Goal: Communication & Community: Share content

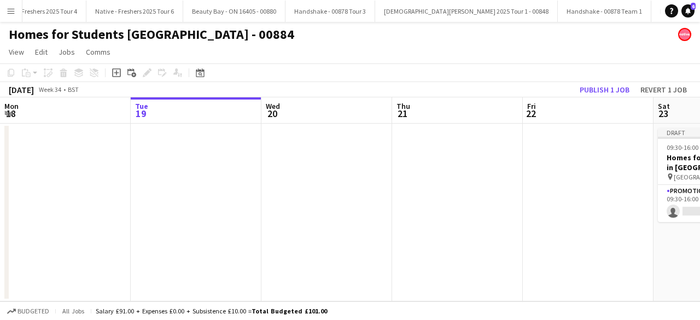
scroll to position [0, 278]
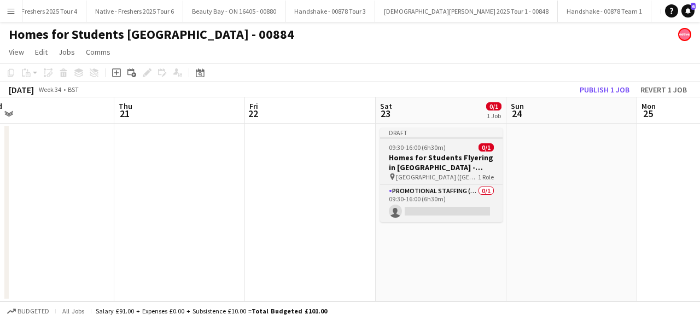
click at [452, 146] on div "09:30-16:00 (6h30m) 0/1" at bounding box center [441, 147] width 123 height 8
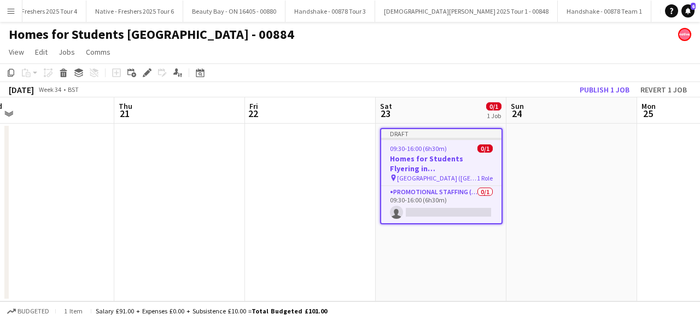
click at [452, 146] on div "09:30-16:00 (6h30m) 0/1" at bounding box center [441, 148] width 120 height 8
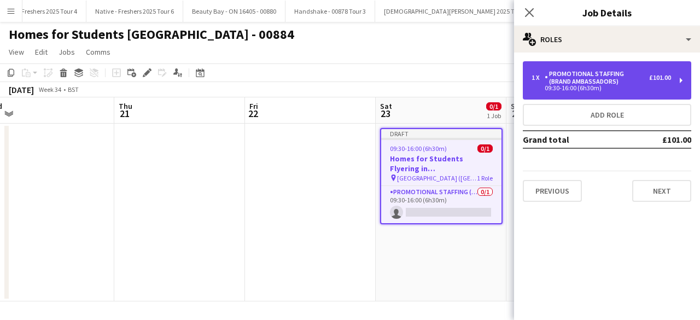
click at [593, 83] on div "Promotional Staffing (Brand Ambassadors)" at bounding box center [597, 77] width 104 height 15
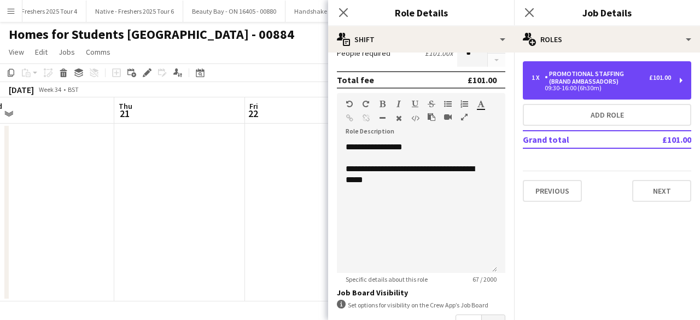
scroll to position [300, 0]
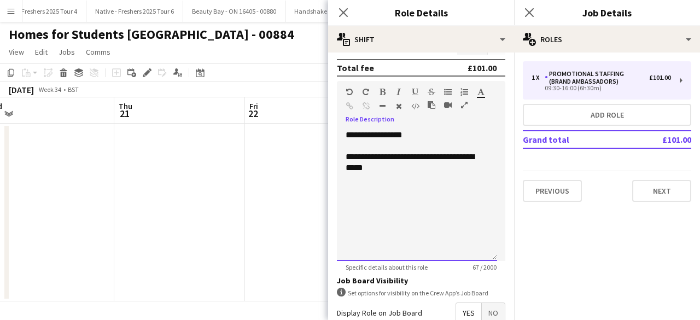
click at [406, 172] on div "**********" at bounding box center [417, 163] width 143 height 22
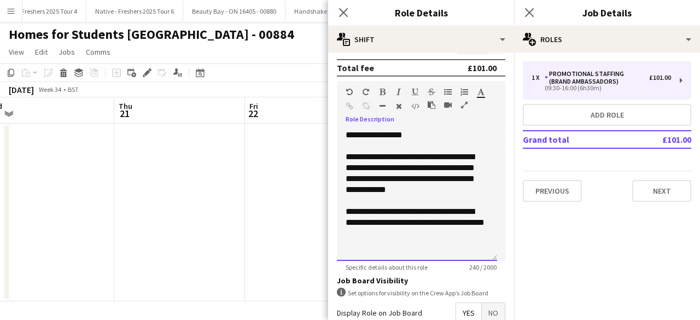
drag, startPoint x: 491, startPoint y: 199, endPoint x: 381, endPoint y: 237, distance: 116.9
click at [381, 237] on div "**********" at bounding box center [417, 222] width 143 height 33
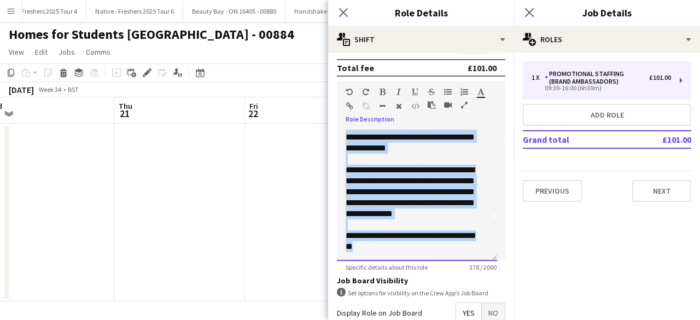
scroll to position [0, 0]
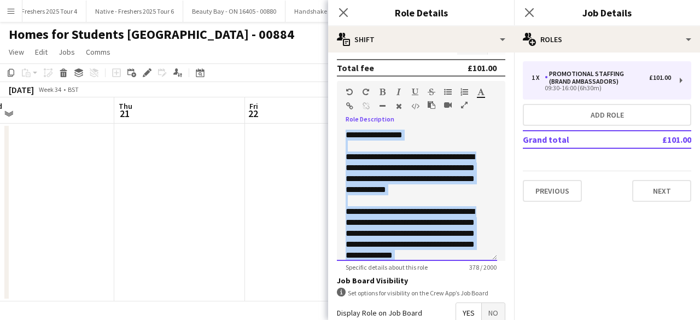
drag, startPoint x: 372, startPoint y: 244, endPoint x: 340, endPoint y: 123, distance: 125.0
click at [340, 123] on div "**********" at bounding box center [421, 191] width 168 height 139
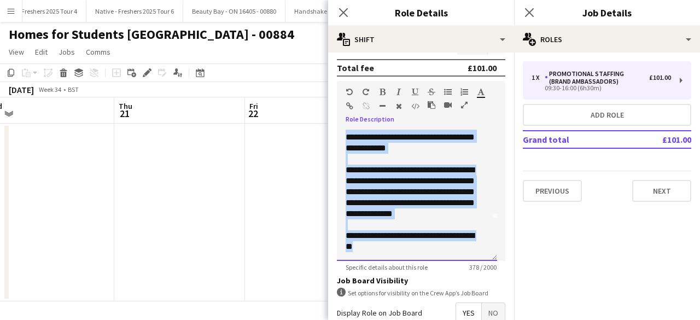
scroll to position [420, 0]
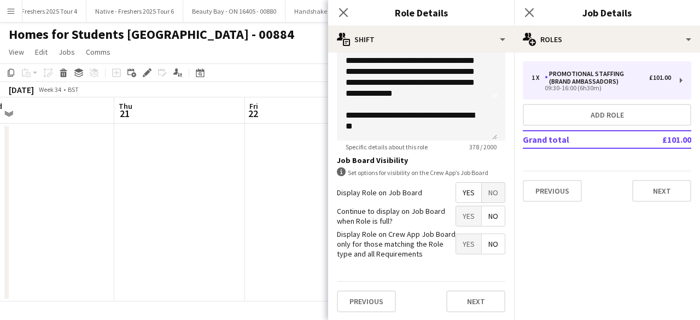
click at [466, 313] on div "Previous Next" at bounding box center [421, 301] width 168 height 40
click at [463, 302] on button "Next" at bounding box center [475, 301] width 59 height 22
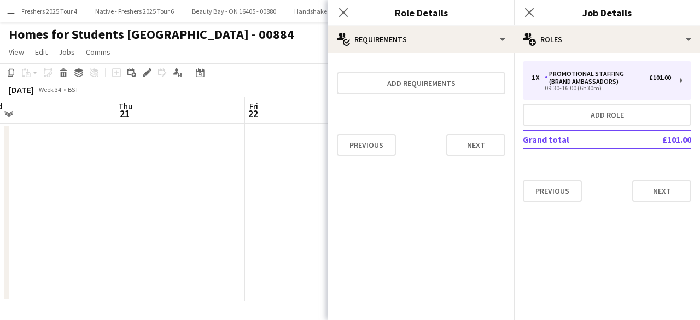
scroll to position [0, 0]
click at [470, 147] on button "Next" at bounding box center [475, 145] width 59 height 22
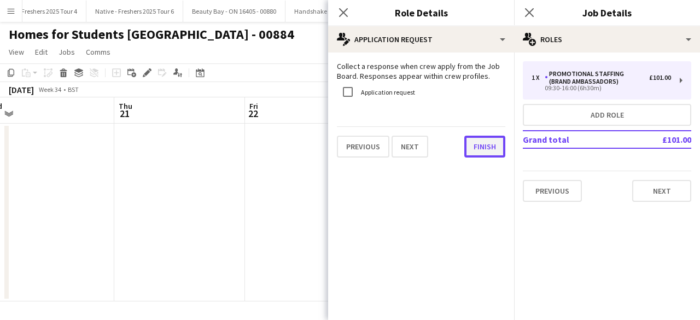
click at [477, 146] on button "Finish" at bounding box center [484, 147] width 41 height 22
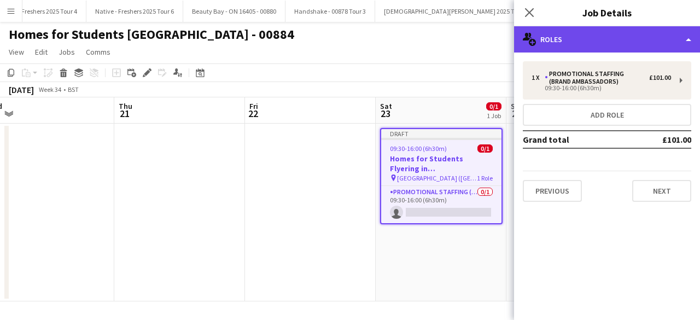
click at [587, 42] on div "multiple-users-add Roles" at bounding box center [607, 39] width 186 height 26
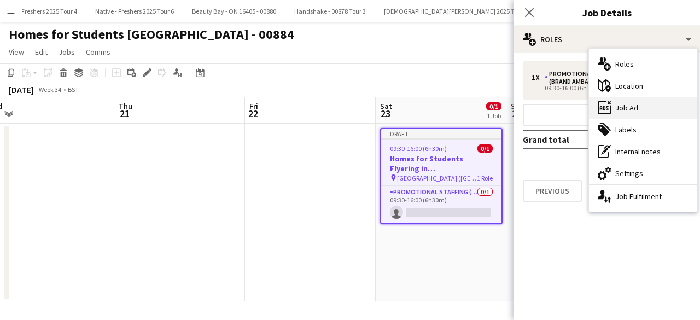
click at [627, 102] on div "ads-window Job Ad" at bounding box center [643, 108] width 108 height 22
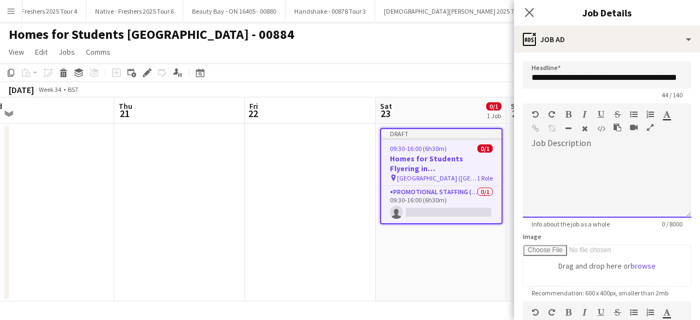
click at [557, 166] on div at bounding box center [607, 185] width 168 height 66
paste div
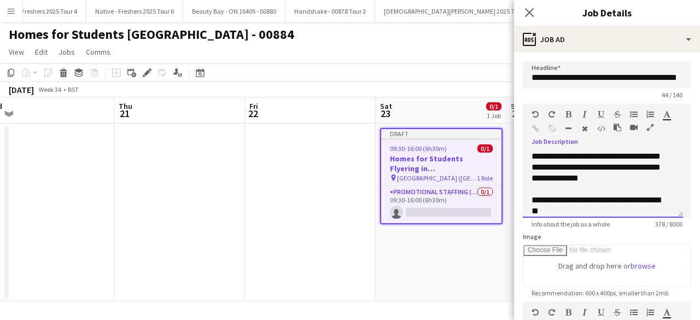
scroll to position [107, 0]
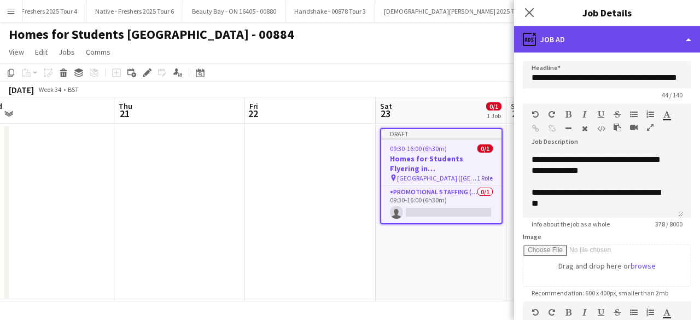
click at [578, 47] on div "ads-window Job Ad" at bounding box center [607, 39] width 186 height 26
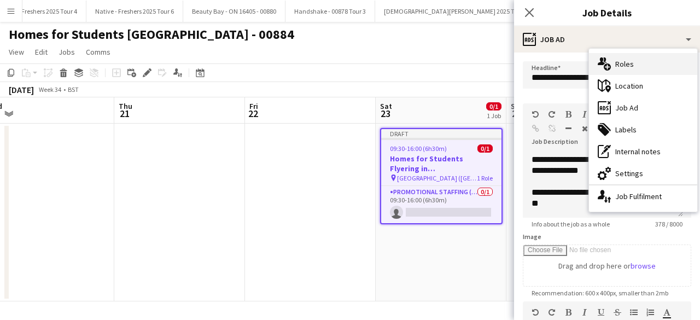
click at [631, 66] on div "multiple-users-add Roles" at bounding box center [643, 64] width 108 height 22
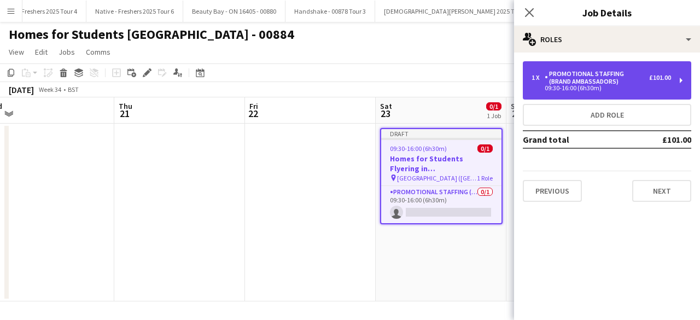
click at [579, 95] on div "1 x Promotional Staffing (Brand Ambassadors) £101.00 09:30-16:00 (6h30m)" at bounding box center [607, 80] width 168 height 38
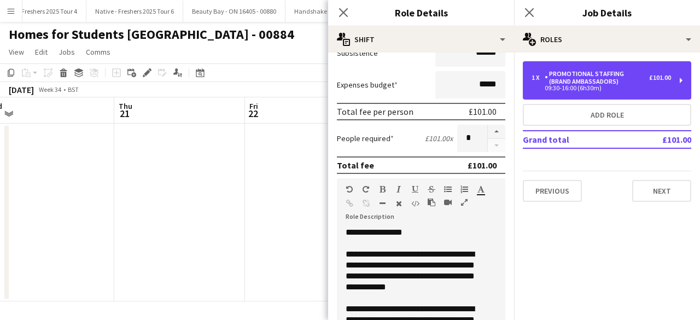
scroll to position [203, 0]
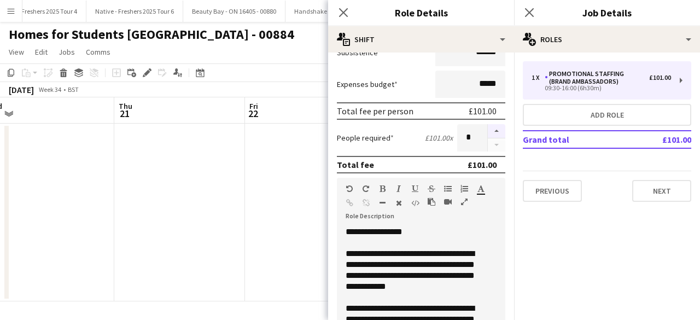
click at [488, 130] on button "button" at bounding box center [497, 131] width 18 height 14
type input "*"
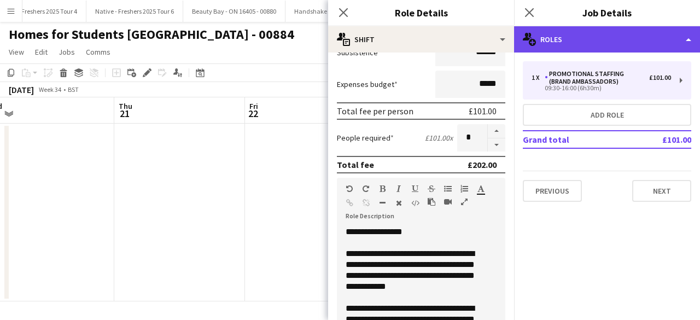
click at [598, 35] on div "multiple-users-add Roles" at bounding box center [607, 39] width 186 height 26
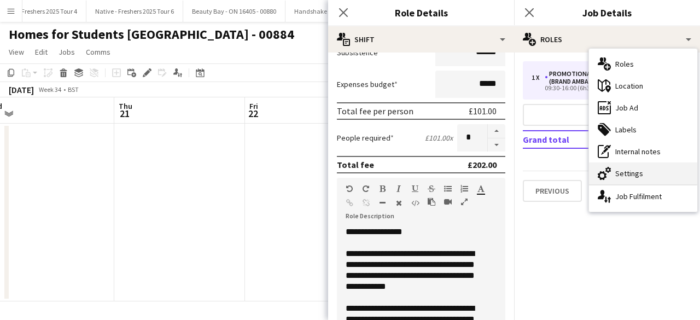
click at [627, 172] on div "cog-double-3 Settings" at bounding box center [643, 173] width 108 height 22
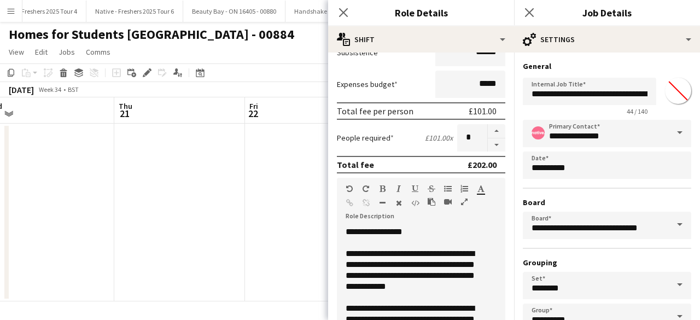
scroll to position [72, 0]
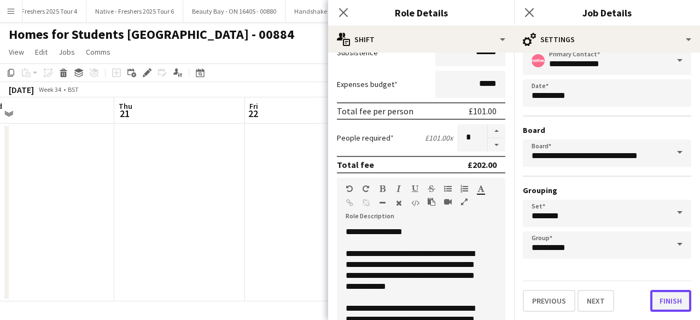
click at [660, 297] on button "Finish" at bounding box center [670, 301] width 41 height 22
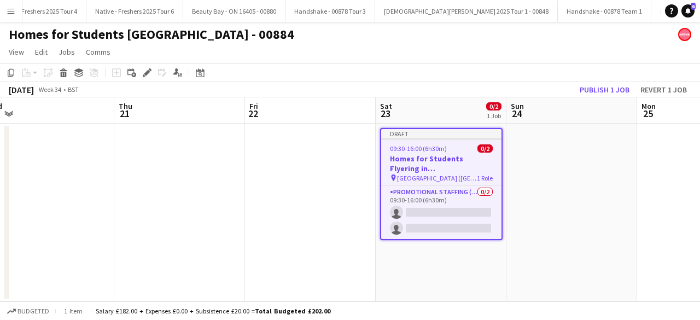
click at [567, 167] on app-date-cell at bounding box center [571, 213] width 131 height 178
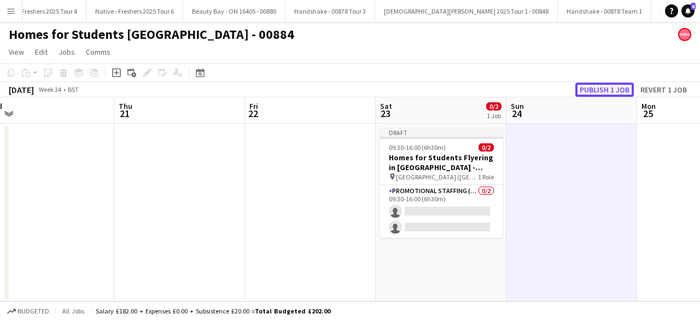
click at [599, 90] on button "Publish 1 job" at bounding box center [604, 90] width 59 height 14
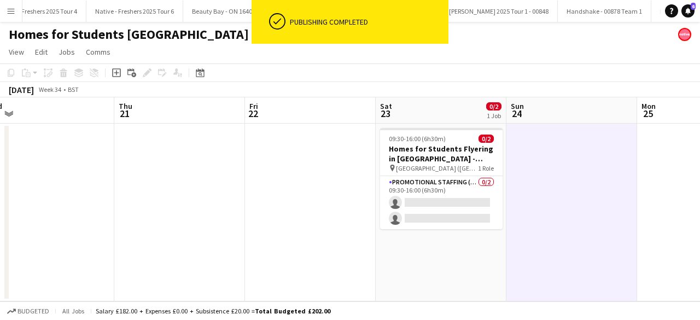
click at [1, 7] on button "Menu" at bounding box center [11, 11] width 22 height 22
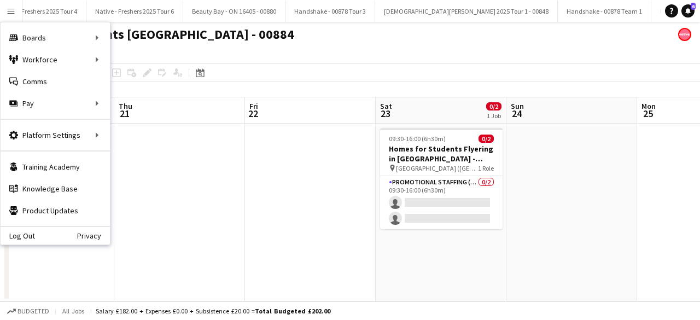
click at [139, 66] on div "Add job Add linked Job Edit Edit linked Job Applicants" at bounding box center [143, 72] width 84 height 13
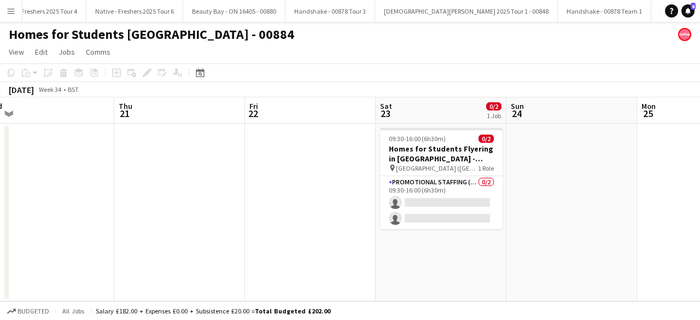
click at [18, 14] on button "Menu" at bounding box center [11, 11] width 22 height 22
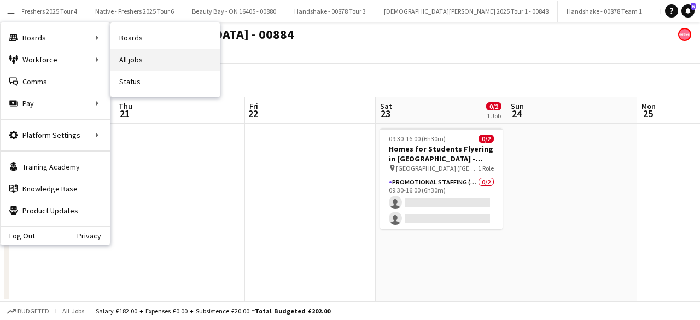
click at [128, 53] on link "All jobs" at bounding box center [164, 60] width 109 height 22
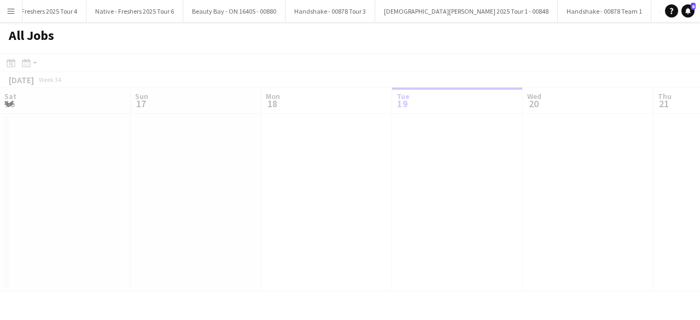
scroll to position [0, 261]
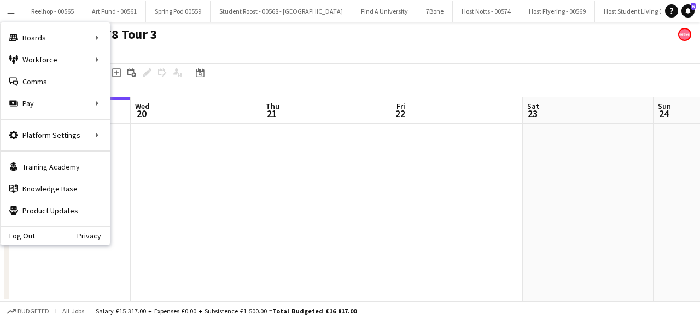
scroll to position [0, 376]
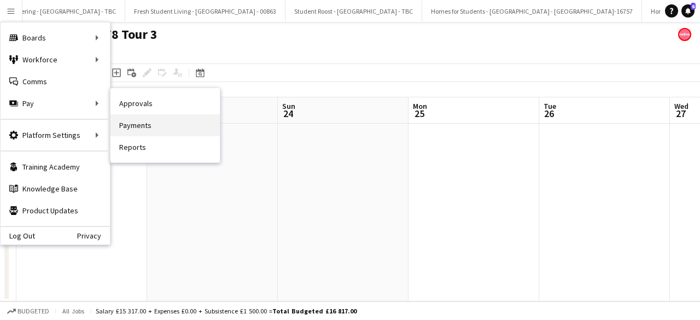
click at [158, 126] on link "Payments" at bounding box center [164, 125] width 109 height 22
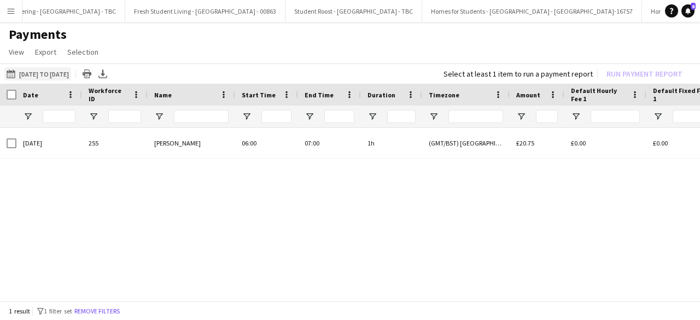
click at [9, 74] on app-icon "13-06-2025 to 16-07-2025" at bounding box center [13, 73] width 13 height 9
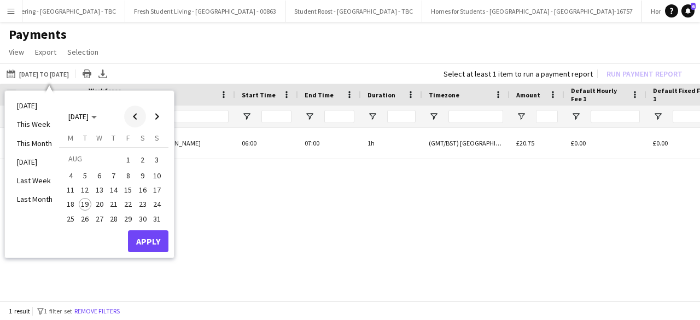
click at [136, 115] on span "Previous month" at bounding box center [135, 117] width 22 height 22
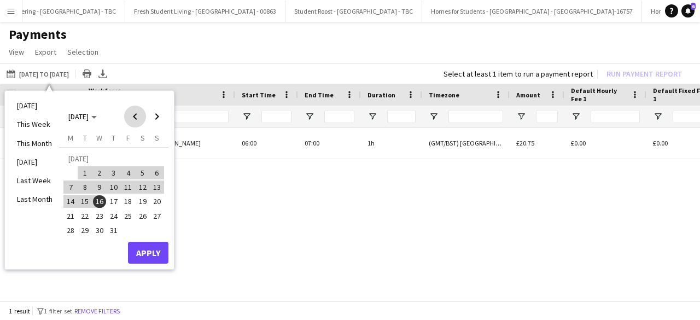
click at [136, 115] on span "Previous month" at bounding box center [135, 117] width 22 height 22
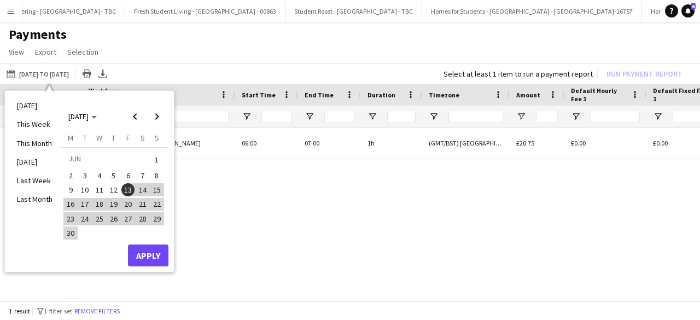
click at [125, 188] on span "13" at bounding box center [127, 189] width 13 height 13
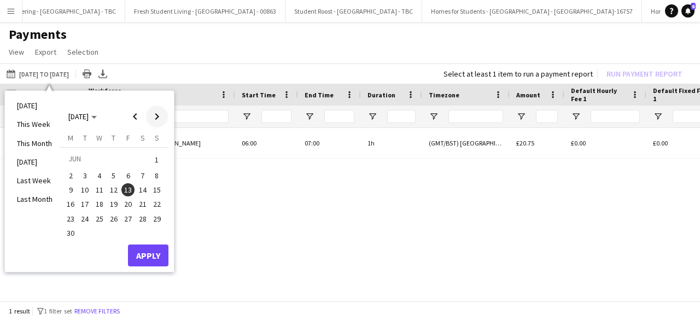
click at [159, 115] on span "Next month" at bounding box center [157, 117] width 22 height 22
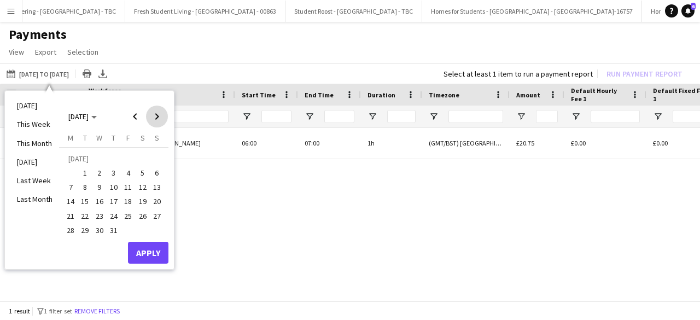
click at [159, 115] on span "Next month" at bounding box center [157, 117] width 22 height 22
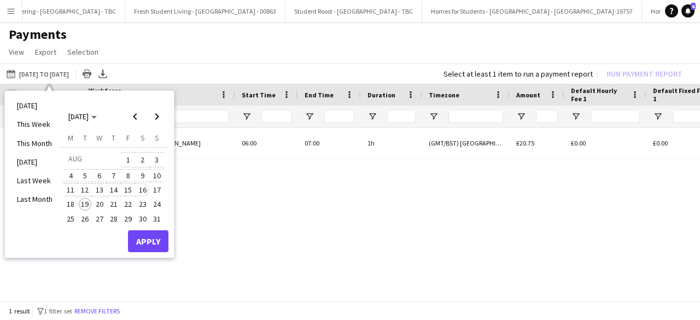
click at [143, 190] on span "16" at bounding box center [142, 189] width 13 height 13
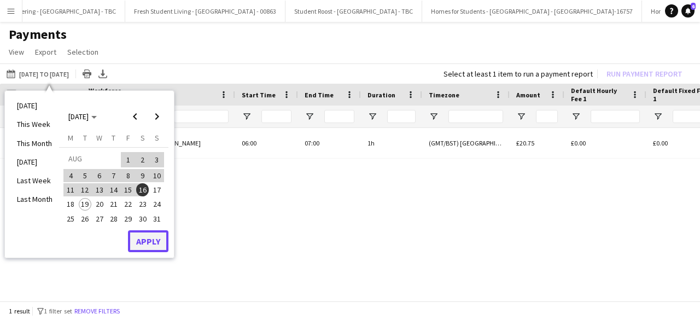
click at [147, 236] on button "Apply" at bounding box center [148, 241] width 40 height 22
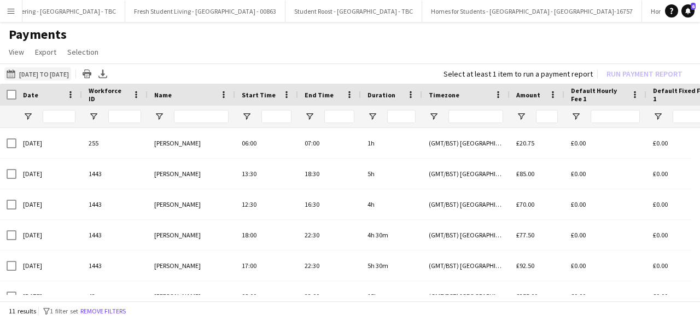
click at [11, 72] on app-icon "13-06-2025 to 16-07-2025" at bounding box center [13, 73] width 13 height 9
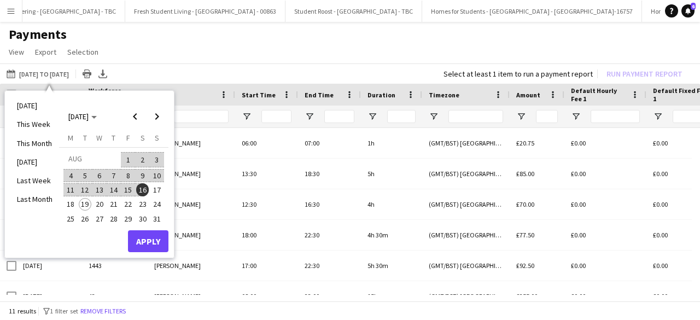
click at [125, 190] on span "15" at bounding box center [127, 189] width 13 height 13
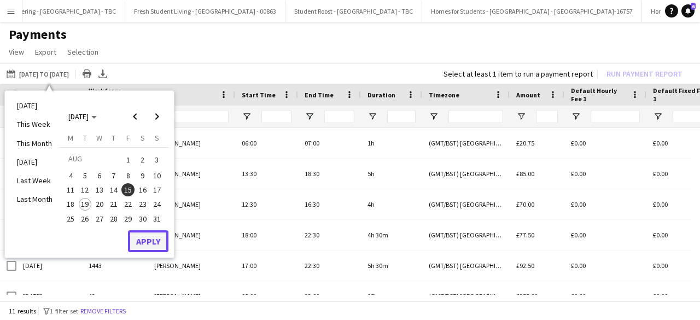
click at [156, 244] on button "Apply" at bounding box center [148, 241] width 40 height 22
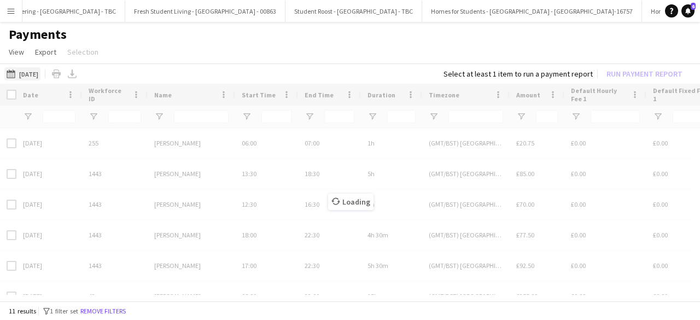
click at [14, 74] on app-icon "13-06-2025 to 16-07-2025" at bounding box center [13, 73] width 13 height 9
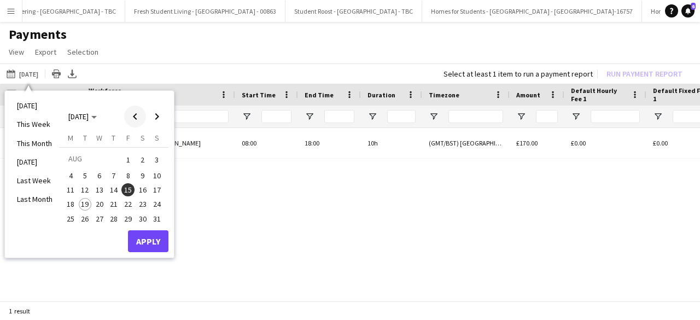
click at [134, 110] on span "Previous month" at bounding box center [135, 117] width 22 height 22
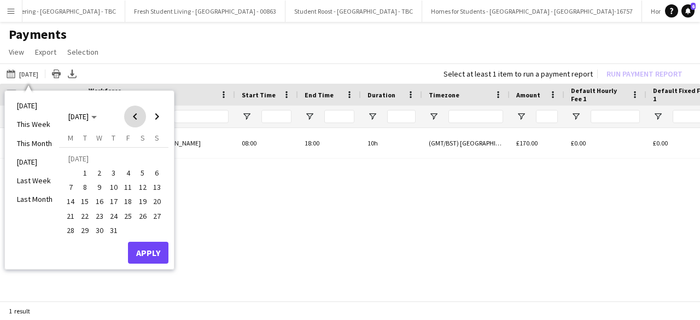
click at [134, 110] on span "Previous month" at bounding box center [135, 117] width 22 height 22
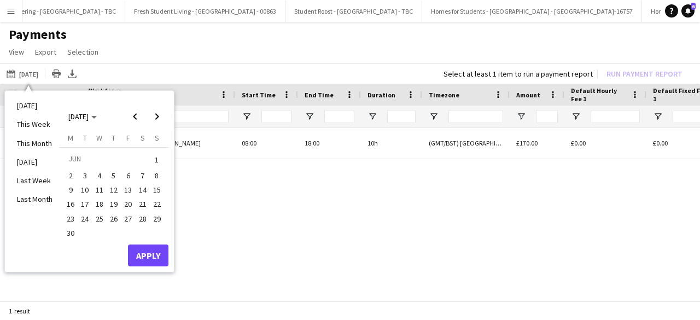
click at [131, 188] on span "13" at bounding box center [127, 189] width 13 height 13
click at [160, 115] on span "Next month" at bounding box center [157, 117] width 22 height 22
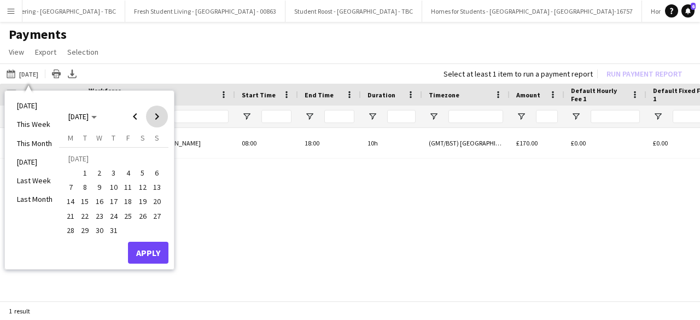
click at [160, 115] on span "Next month" at bounding box center [157, 117] width 22 height 22
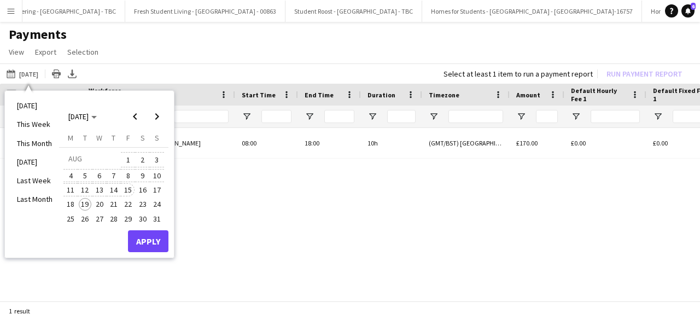
click at [131, 189] on span "15" at bounding box center [127, 189] width 13 height 13
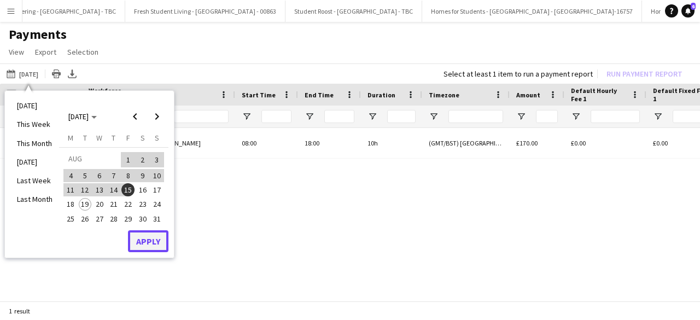
click at [144, 240] on button "Apply" at bounding box center [148, 241] width 40 height 22
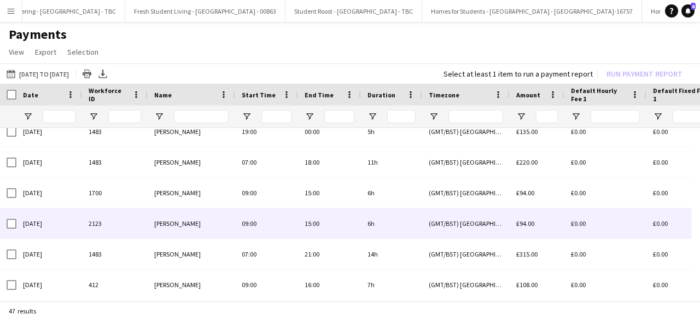
scroll to position [120, 0]
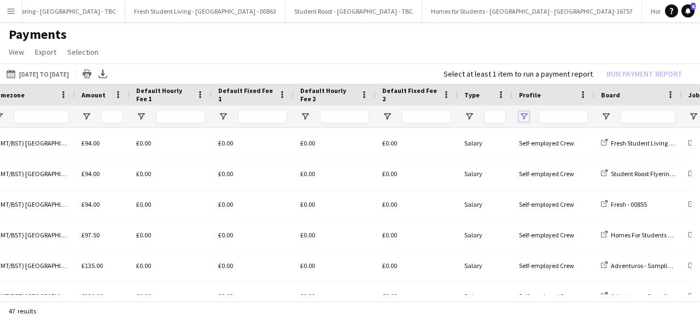
click at [522, 115] on span "Open Filter Menu" at bounding box center [524, 117] width 10 height 10
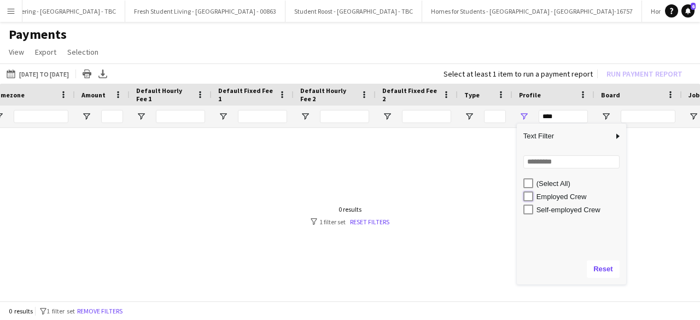
type input "**********"
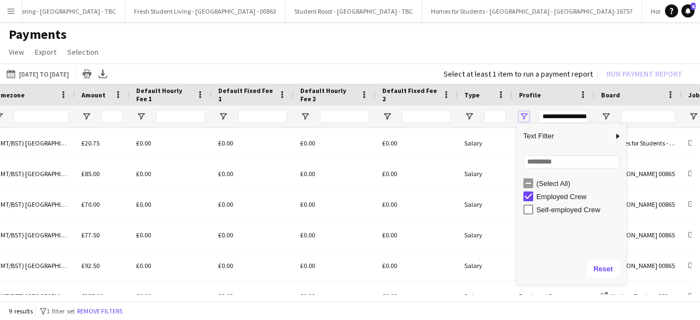
click at [524, 114] on span "Open Filter Menu" at bounding box center [524, 117] width 10 height 10
click at [514, 115] on div "**********" at bounding box center [553, 117] width 82 height 22
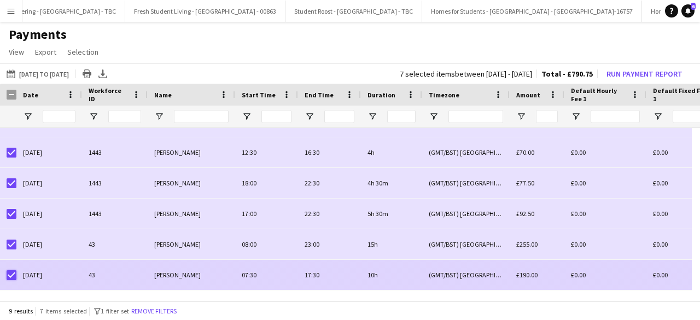
scroll to position [108, 0]
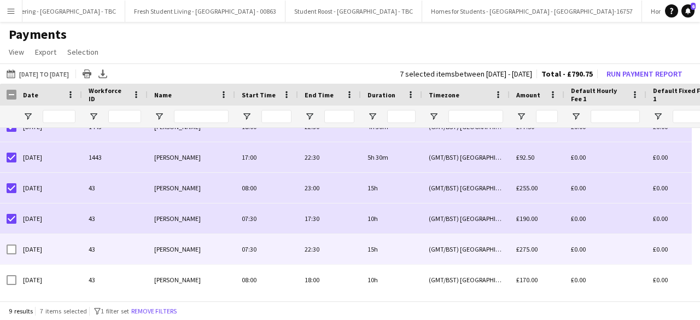
click at [15, 254] on div at bounding box center [12, 249] width 10 height 31
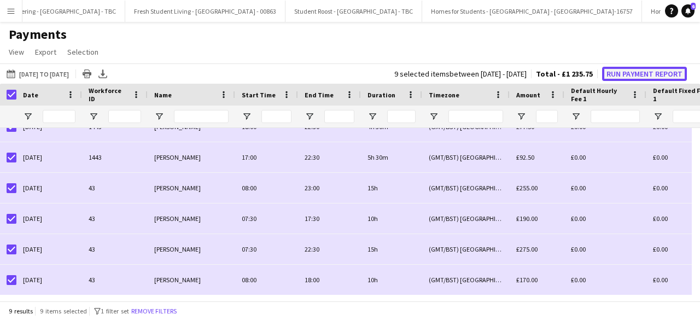
click at [630, 74] on button "Run Payment Report" at bounding box center [644, 74] width 85 height 14
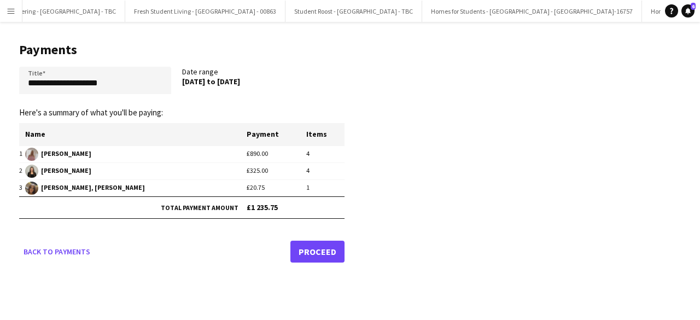
click at [318, 249] on link "Proceed" at bounding box center [317, 252] width 54 height 22
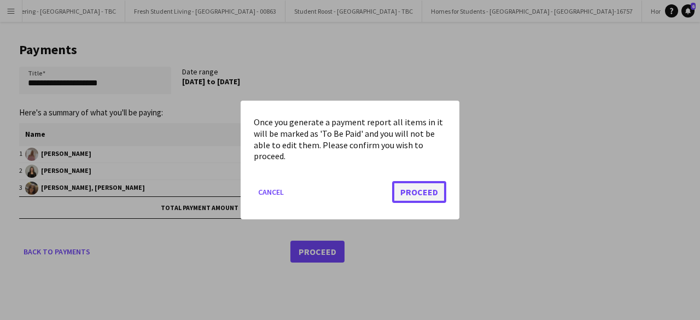
click at [428, 189] on button "Proceed" at bounding box center [419, 192] width 54 height 22
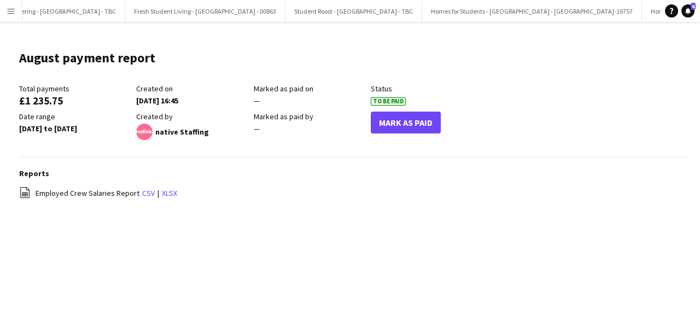
click at [12, 8] on app-icon "Menu" at bounding box center [11, 11] width 9 height 9
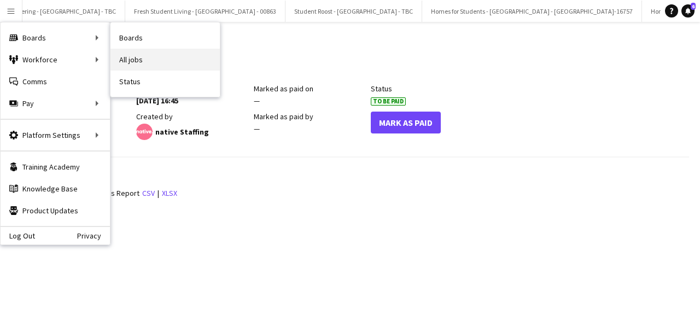
click at [147, 63] on link "All jobs" at bounding box center [164, 60] width 109 height 22
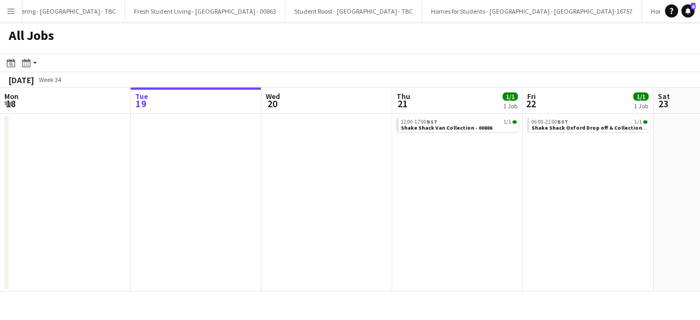
scroll to position [0, 278]
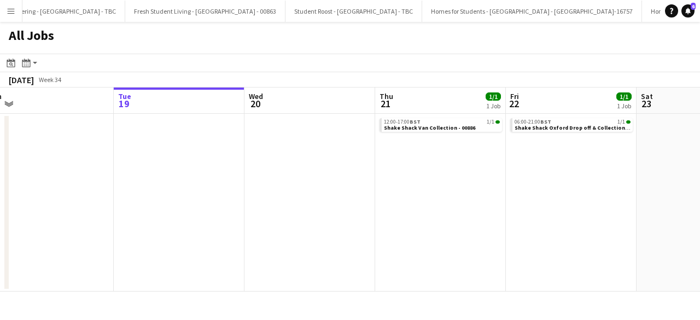
drag, startPoint x: 424, startPoint y: 165, endPoint x: 391, endPoint y: 75, distance: 96.0
click at [391, 75] on app-calendar "Date picker AUG 2025 AUG 2025 Monday M Tuesday T Wednesday W Thursday T Friday …" at bounding box center [350, 173] width 700 height 238
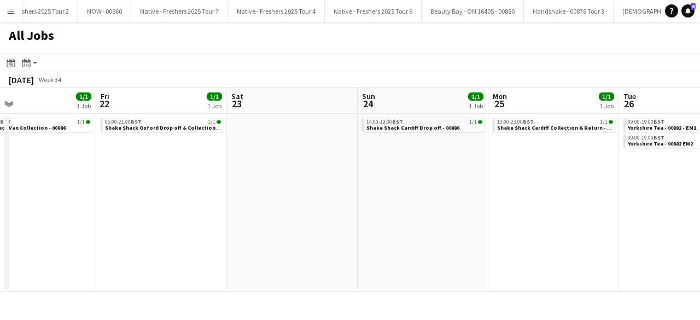
scroll to position [0, 275]
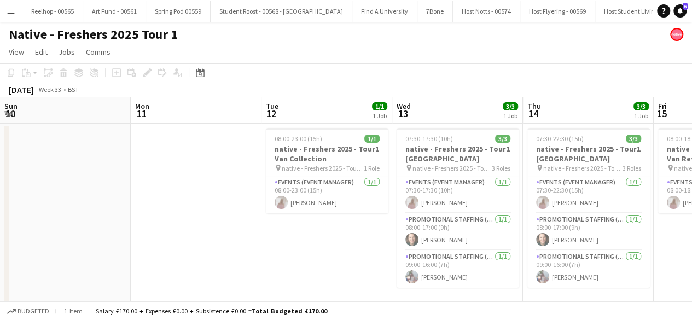
scroll to position [0, 438]
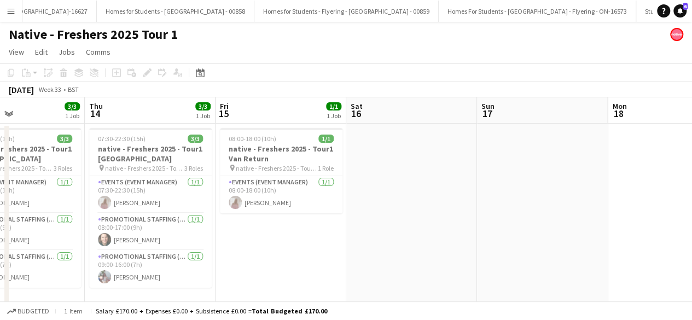
click at [10, 4] on button "Menu" at bounding box center [11, 11] width 22 height 22
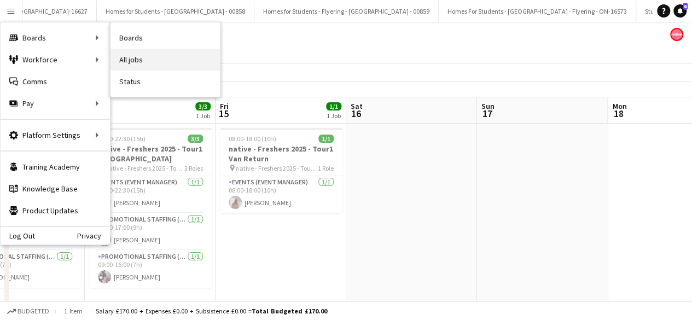
click at [148, 56] on link "All jobs" at bounding box center [164, 60] width 109 height 22
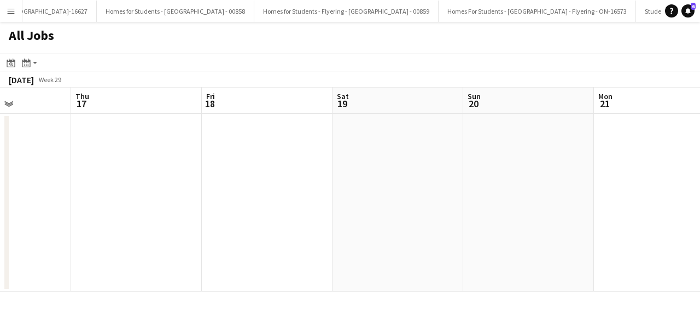
scroll to position [0, 485]
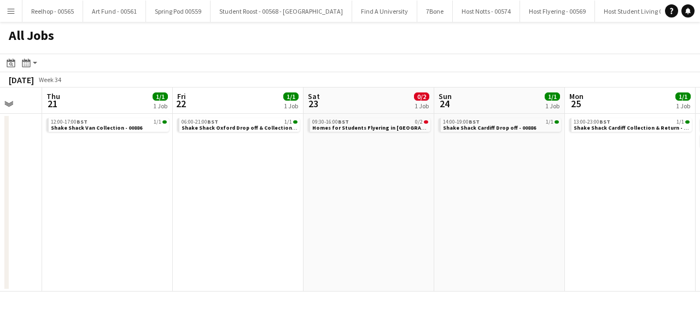
scroll to position [0, 351]
click at [381, 121] on div "09:30-16:00 BST 0/2" at bounding box center [370, 121] width 116 height 5
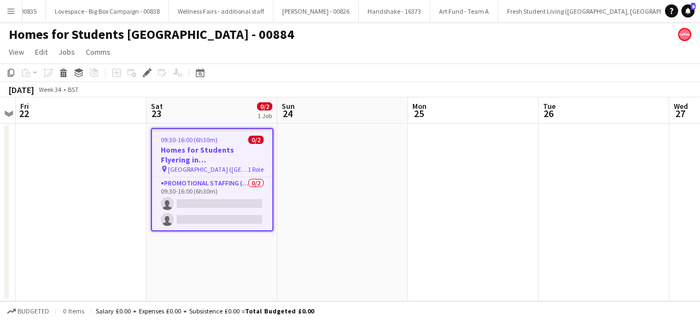
scroll to position [0, 17195]
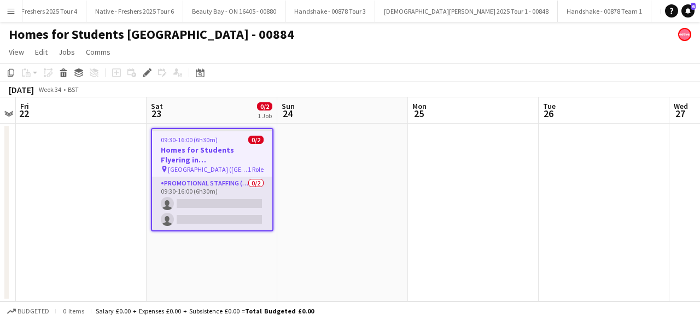
click at [213, 190] on app-card-role "Promotional Staffing (Brand Ambassadors) 0/2 09:30-16:00 (6h30m) single-neutral…" at bounding box center [212, 203] width 120 height 53
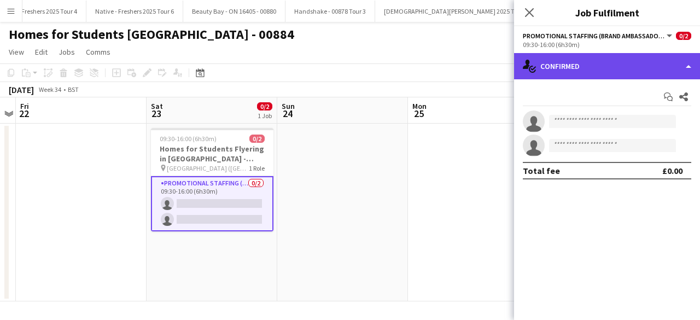
click at [602, 67] on div "single-neutral-actions-check-2 Confirmed" at bounding box center [607, 66] width 186 height 26
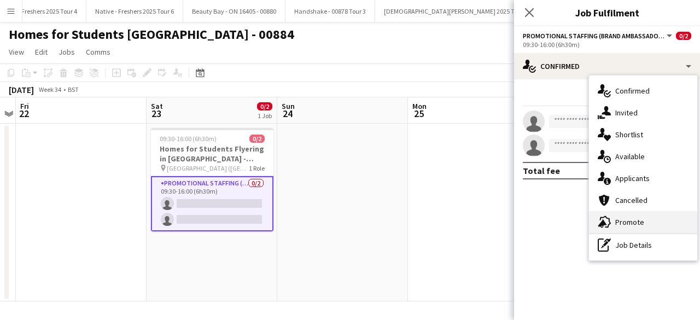
click at [633, 219] on div "advertising-megaphone Promote" at bounding box center [643, 222] width 108 height 22
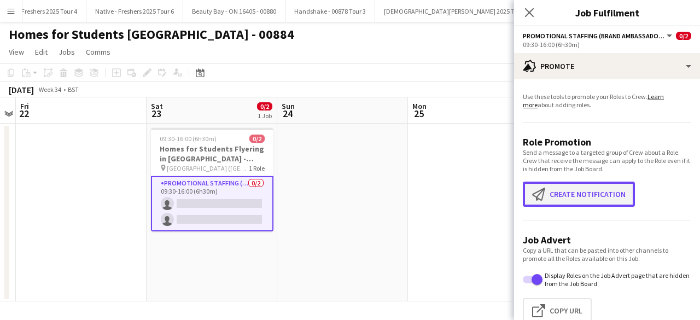
click at [564, 197] on button "Create notification Create notification" at bounding box center [579, 194] width 112 height 25
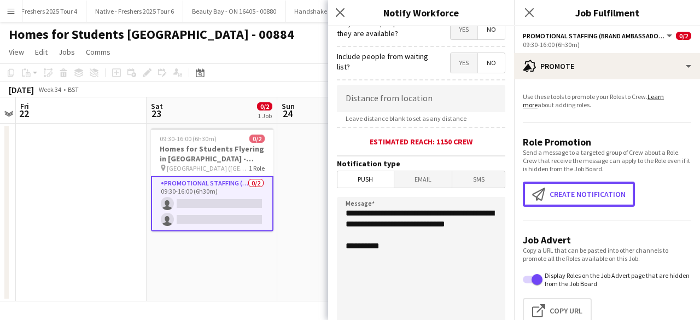
scroll to position [179, 0]
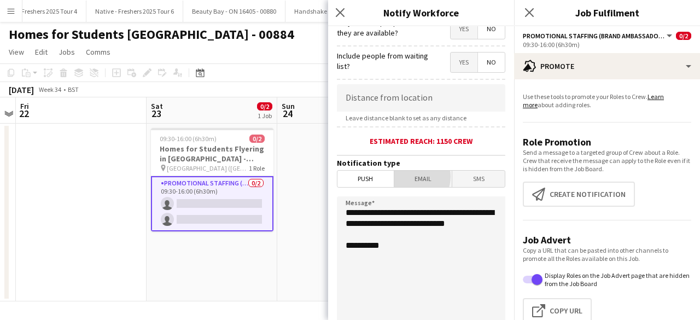
click at [407, 176] on span "Email" at bounding box center [423, 179] width 58 height 16
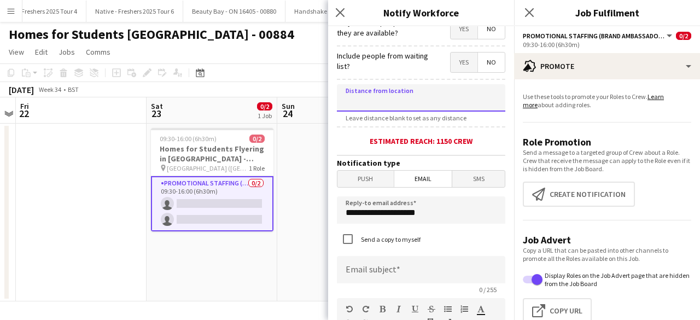
click at [412, 106] on input at bounding box center [421, 97] width 168 height 27
type input "****"
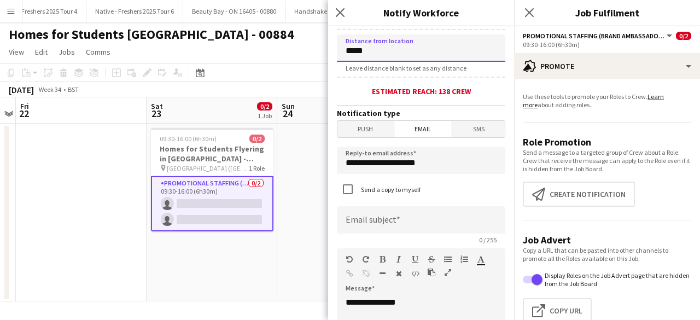
scroll to position [229, 0]
type input "*****"
click at [388, 213] on input at bounding box center [421, 219] width 168 height 27
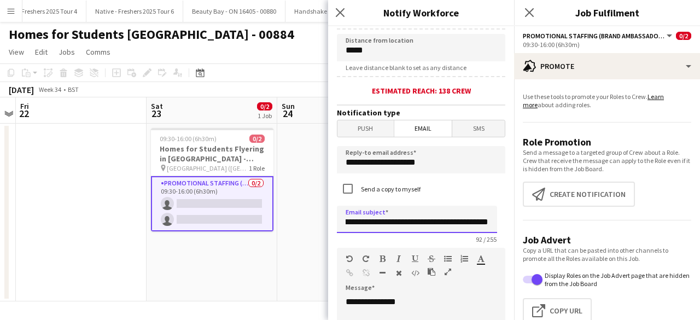
scroll to position [0, 197]
click at [453, 221] on input "**********" at bounding box center [417, 219] width 160 height 27
click at [477, 222] on input "**********" at bounding box center [417, 219] width 160 height 27
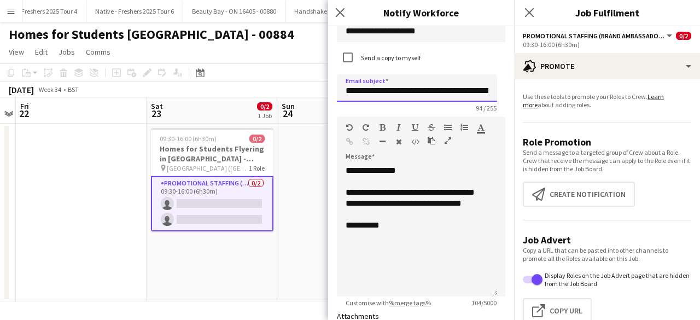
scroll to position [361, 0]
type input "**********"
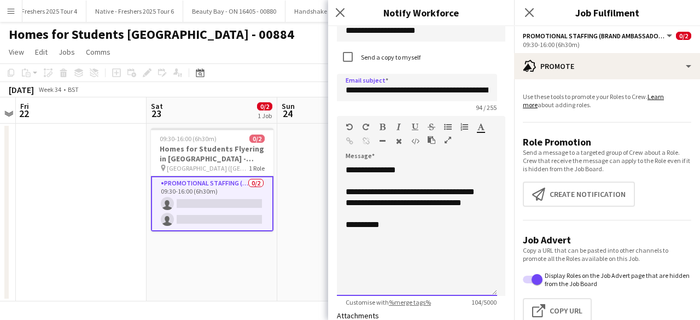
click at [421, 242] on div "**********" at bounding box center [417, 230] width 160 height 131
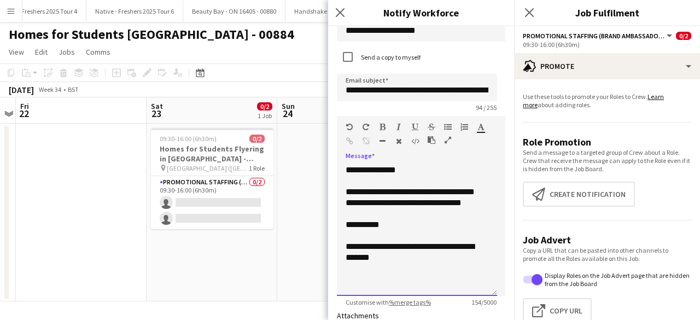
click at [421, 259] on div "**********" at bounding box center [417, 252] width 143 height 22
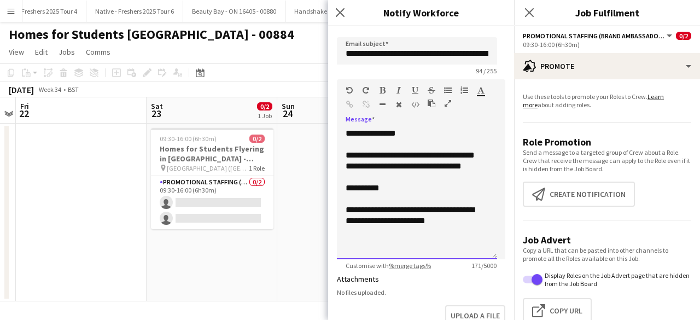
scroll to position [403, 0]
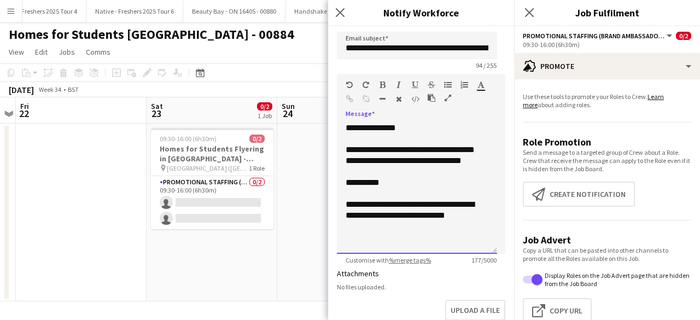
click at [471, 221] on div "**********" at bounding box center [417, 210] width 143 height 22
click at [467, 228] on div "**********" at bounding box center [417, 215] width 143 height 33
click at [408, 232] on div "**********" at bounding box center [417, 215] width 143 height 33
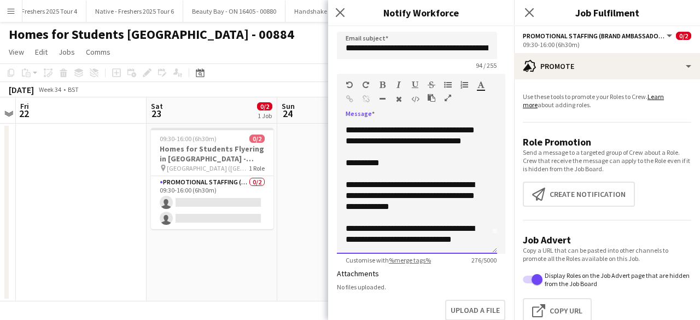
scroll to position [34, 0]
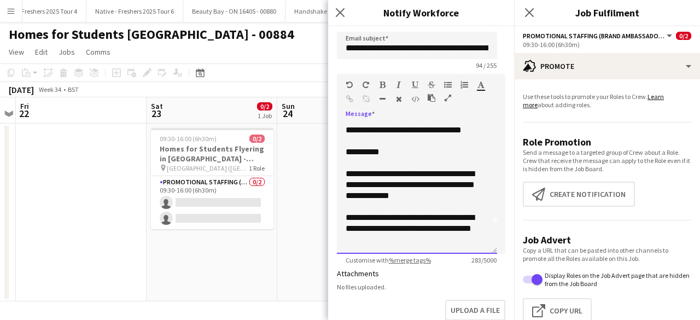
click at [422, 242] on div "**********" at bounding box center [413, 228] width 134 height 33
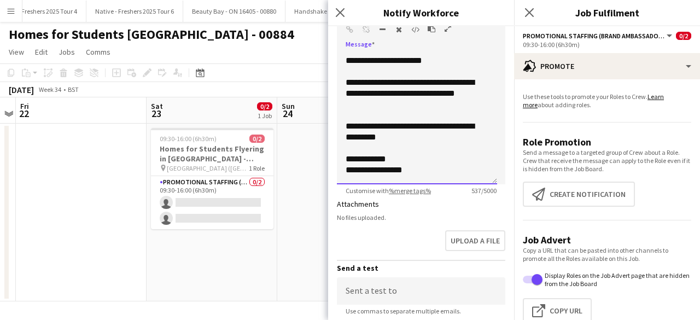
scroll to position [582, 0]
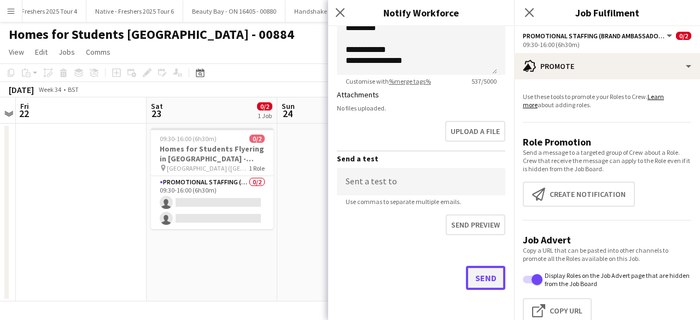
click at [473, 279] on button "Send" at bounding box center [485, 278] width 39 height 24
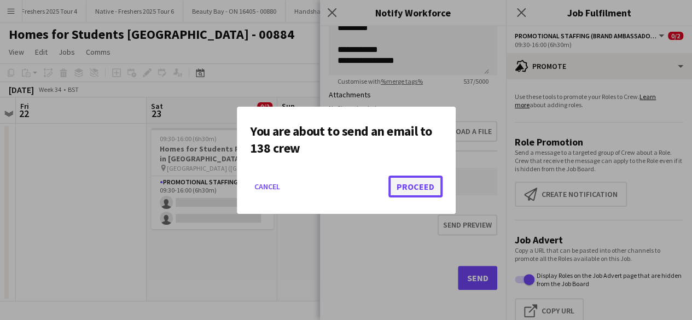
click at [411, 185] on button "Proceed" at bounding box center [415, 187] width 54 height 22
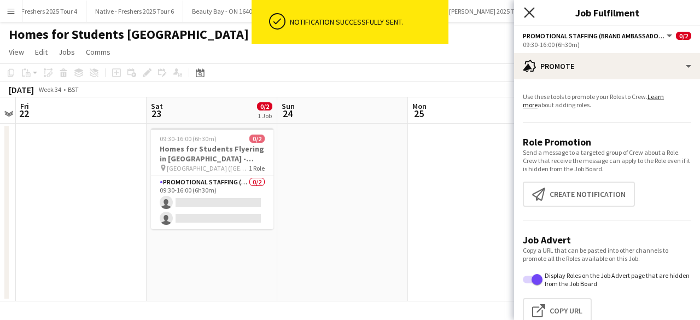
click at [527, 15] on icon at bounding box center [529, 12] width 10 height 10
